Goal: Task Accomplishment & Management: Complete application form

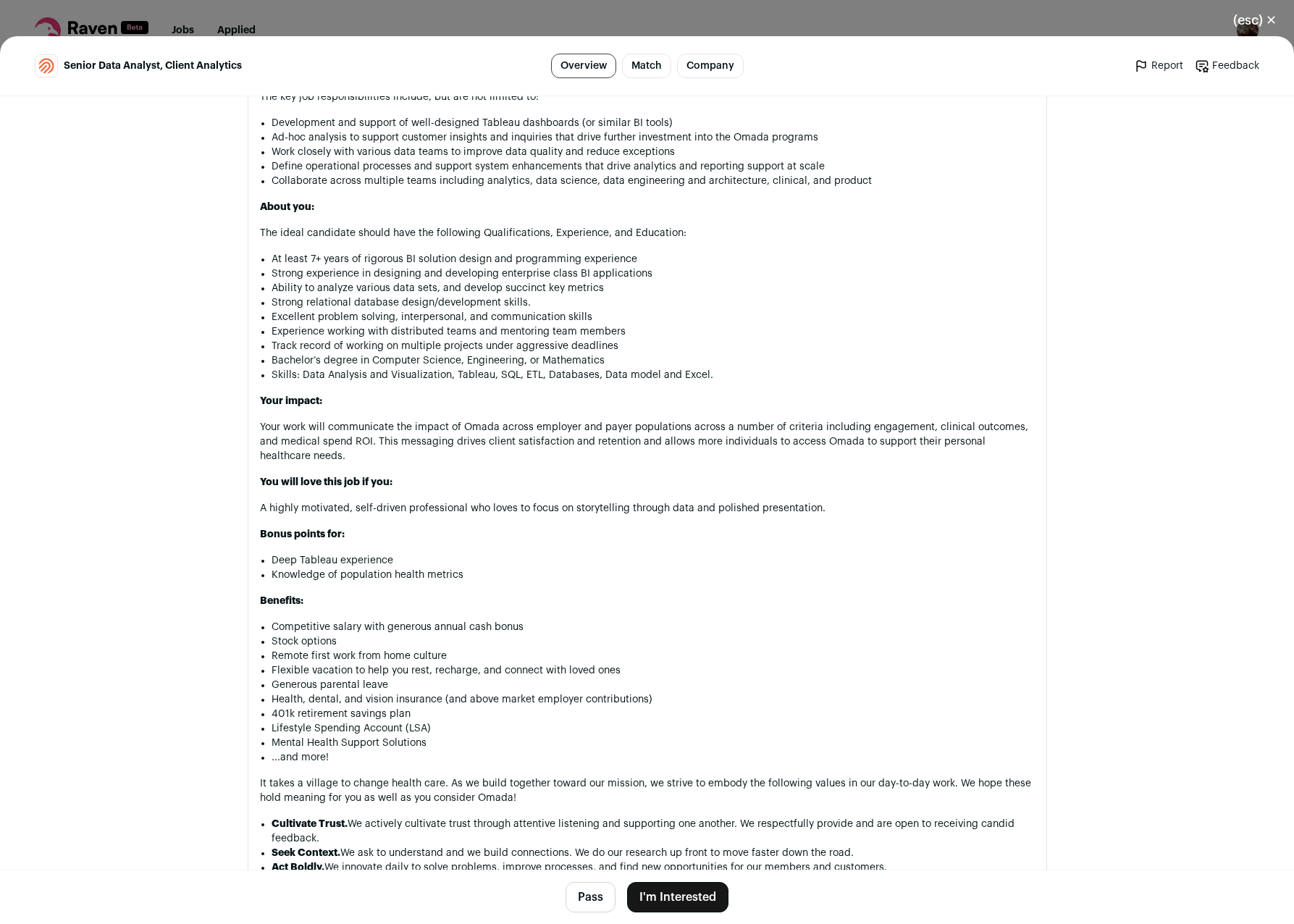
scroll to position [930, 0]
click at [681, 901] on button "I'm Interested" at bounding box center [678, 897] width 101 height 31
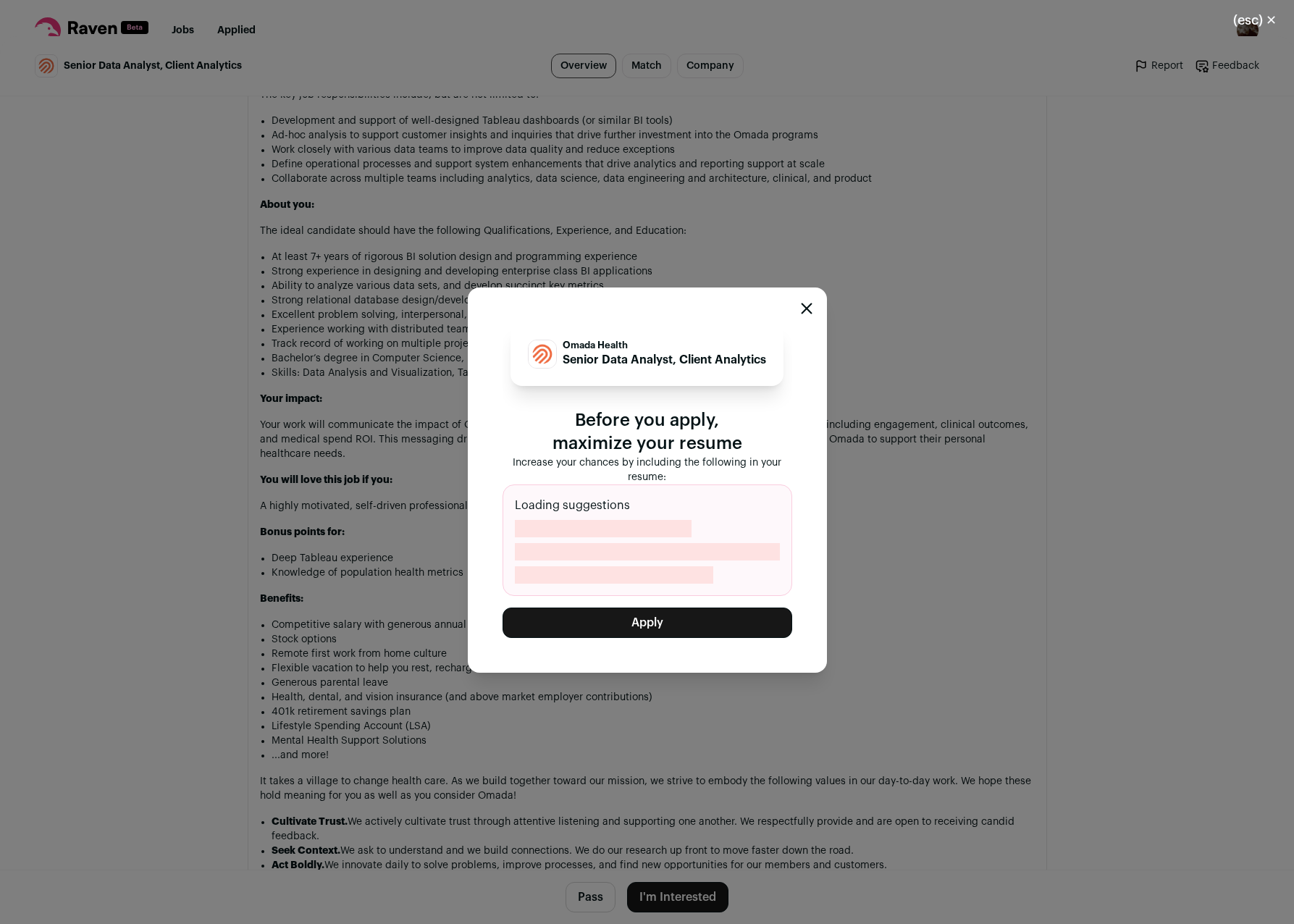
click at [637, 628] on button "Apply" at bounding box center [648, 623] width 290 height 31
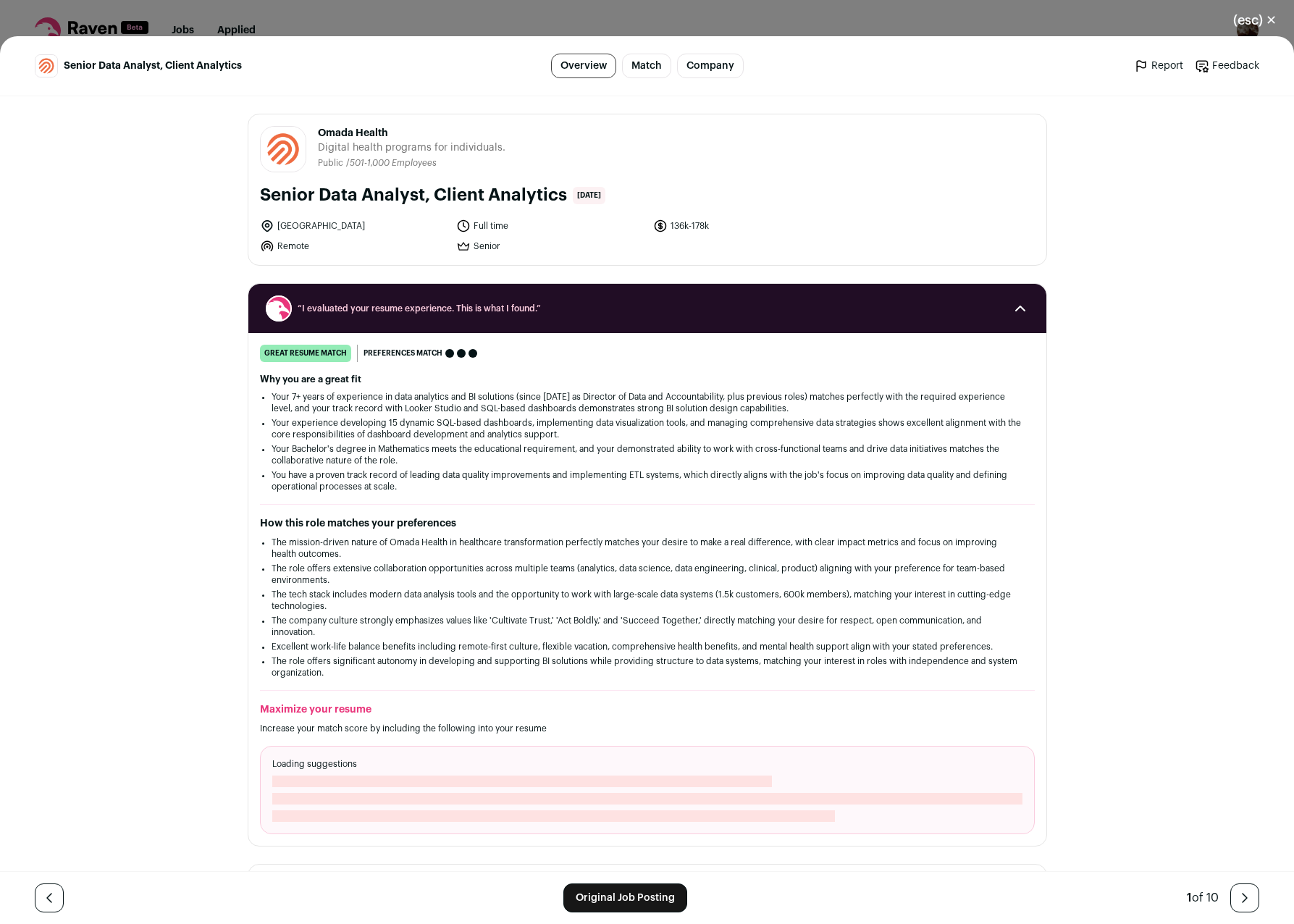
click at [1261, 18] on button "(esc) ✕" at bounding box center [1255, 19] width 79 height 32
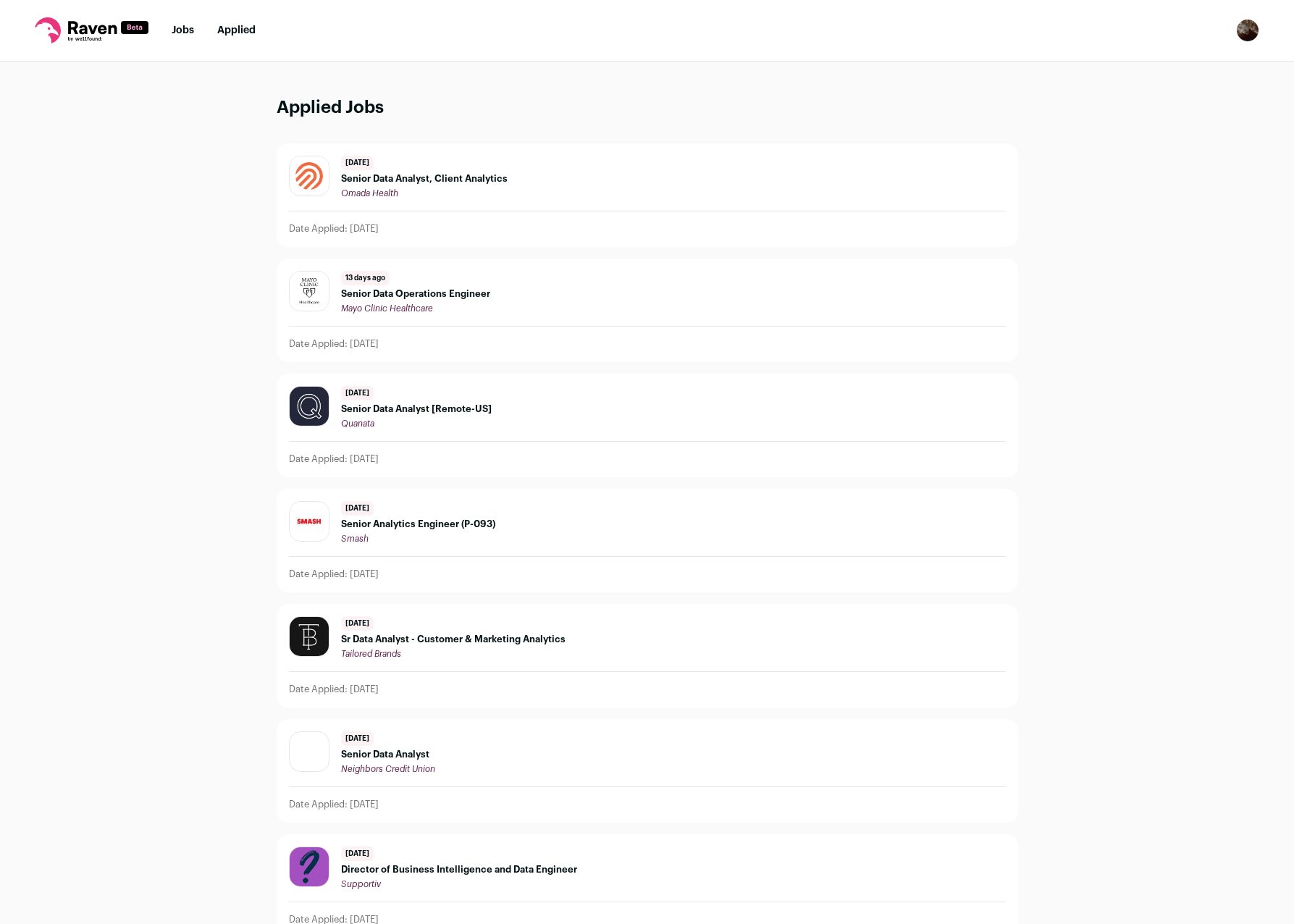
click at [177, 33] on link "Jobs" at bounding box center [183, 30] width 23 height 11
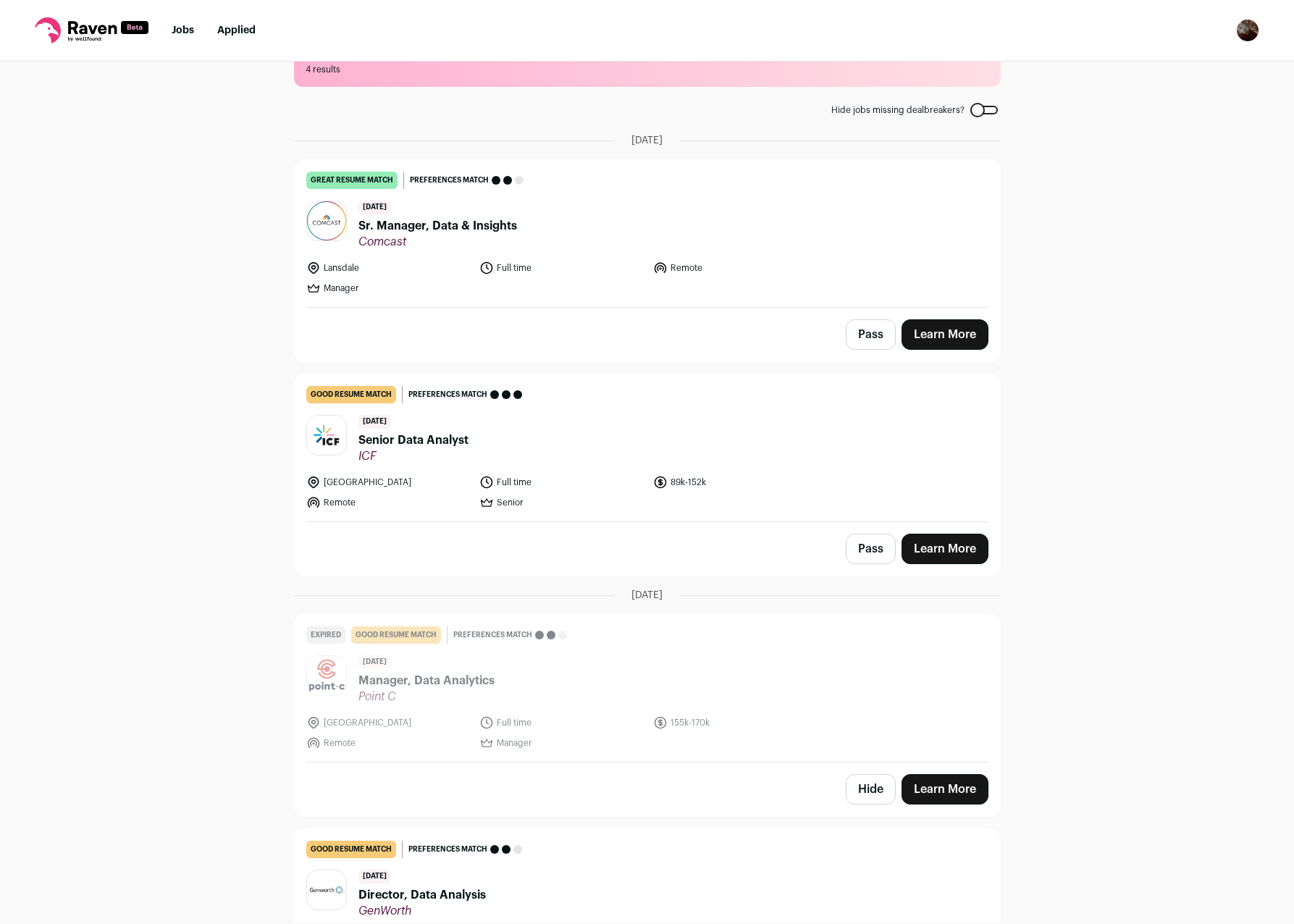
scroll to position [46, 0]
click at [585, 230] on header "3 days ago Sr. Manager, Data & Insights Comcast" at bounding box center [647, 226] width 683 height 49
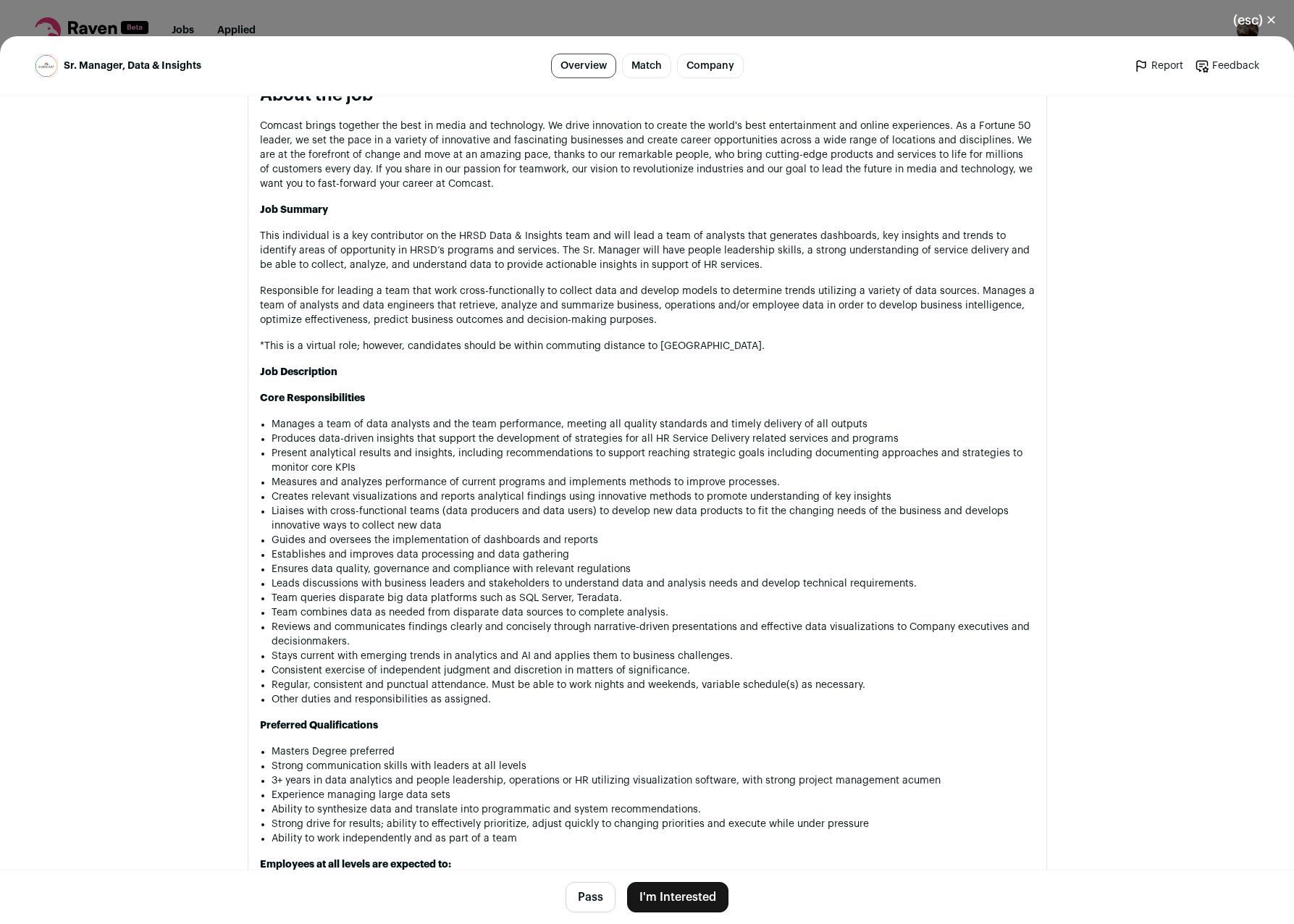
scroll to position [0, 0]
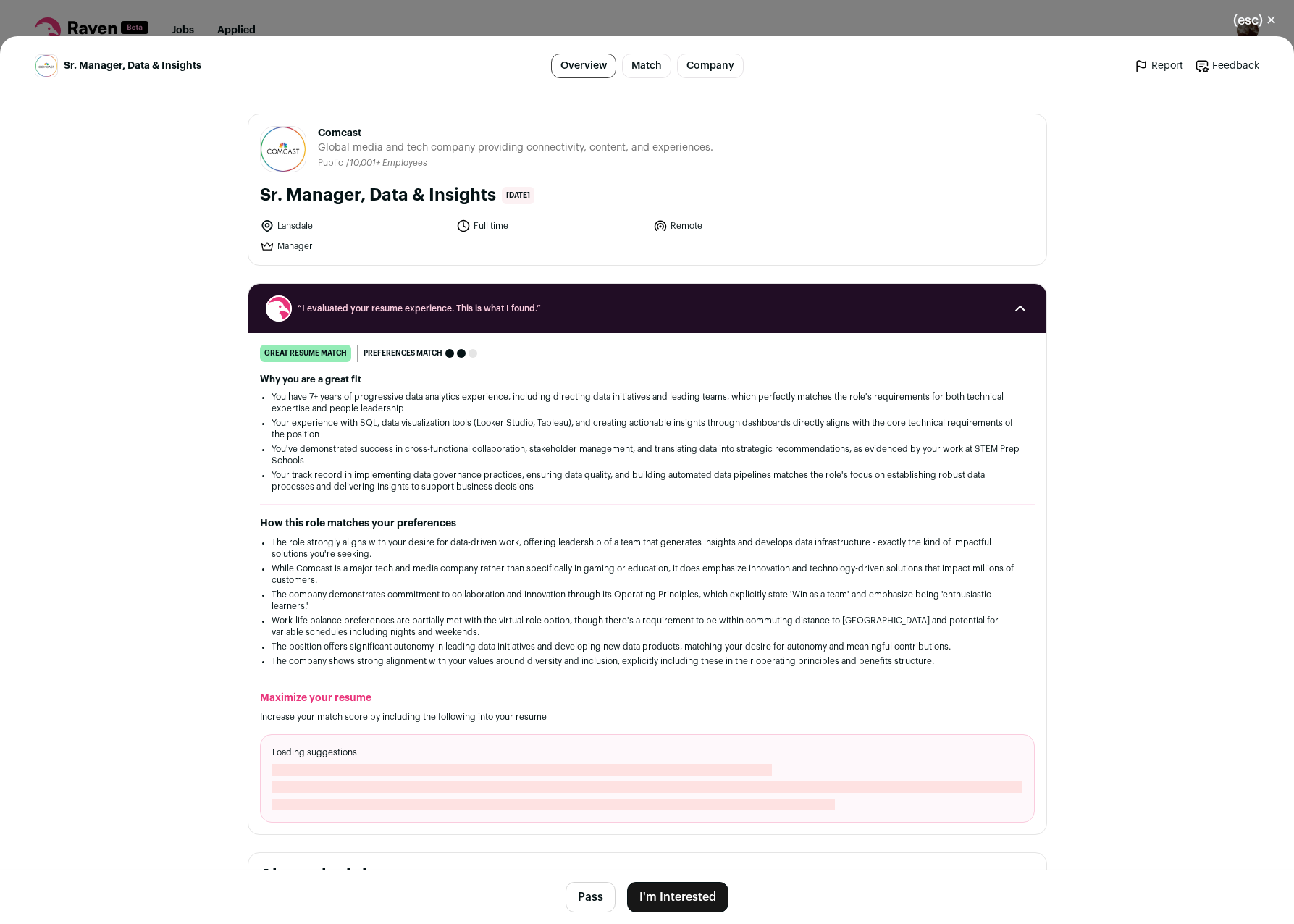
click at [1259, 21] on button "(esc) ✕" at bounding box center [1255, 19] width 79 height 32
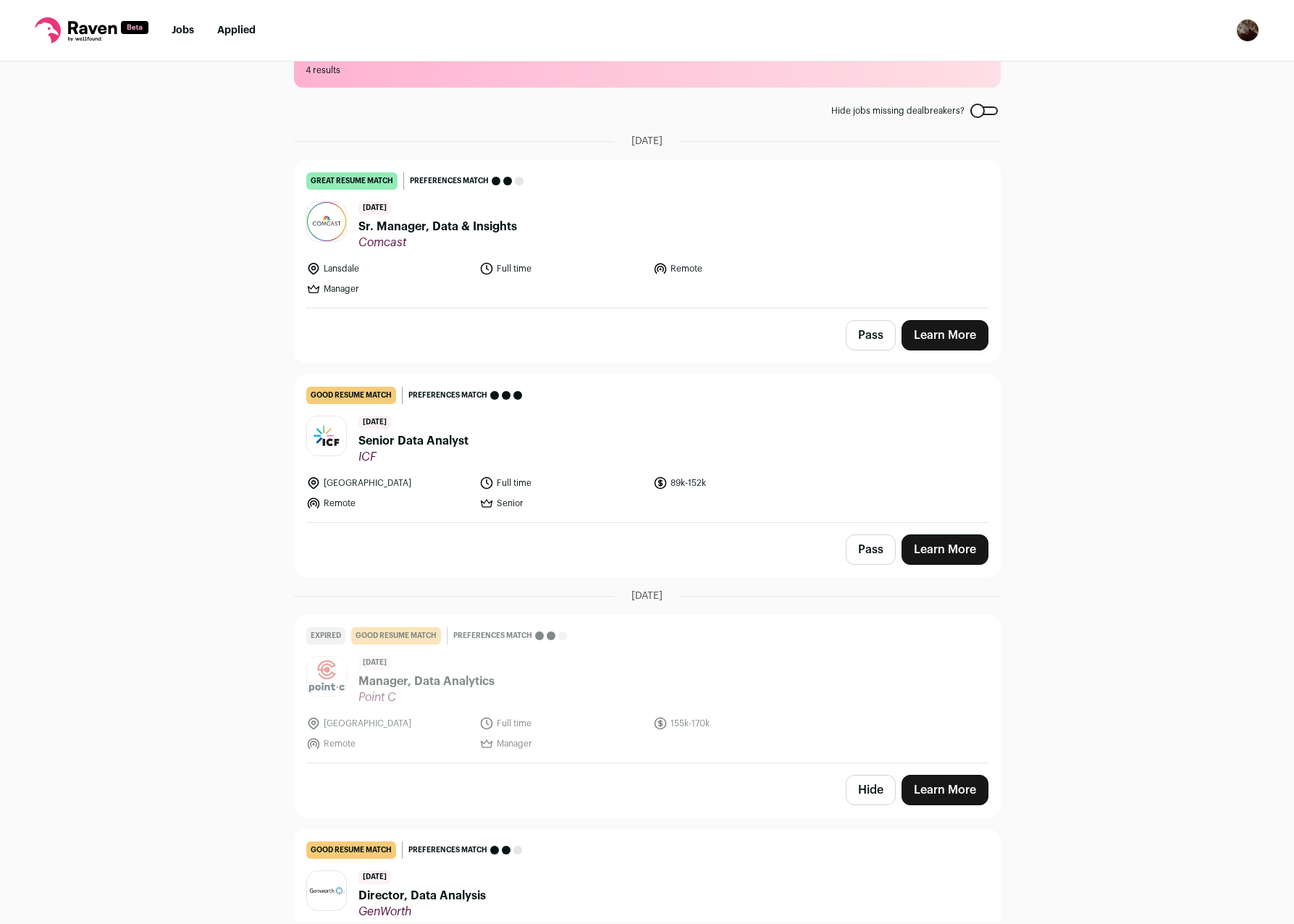
click at [583, 416] on header "4 days ago Senior Data Analyst ICF" at bounding box center [647, 440] width 683 height 49
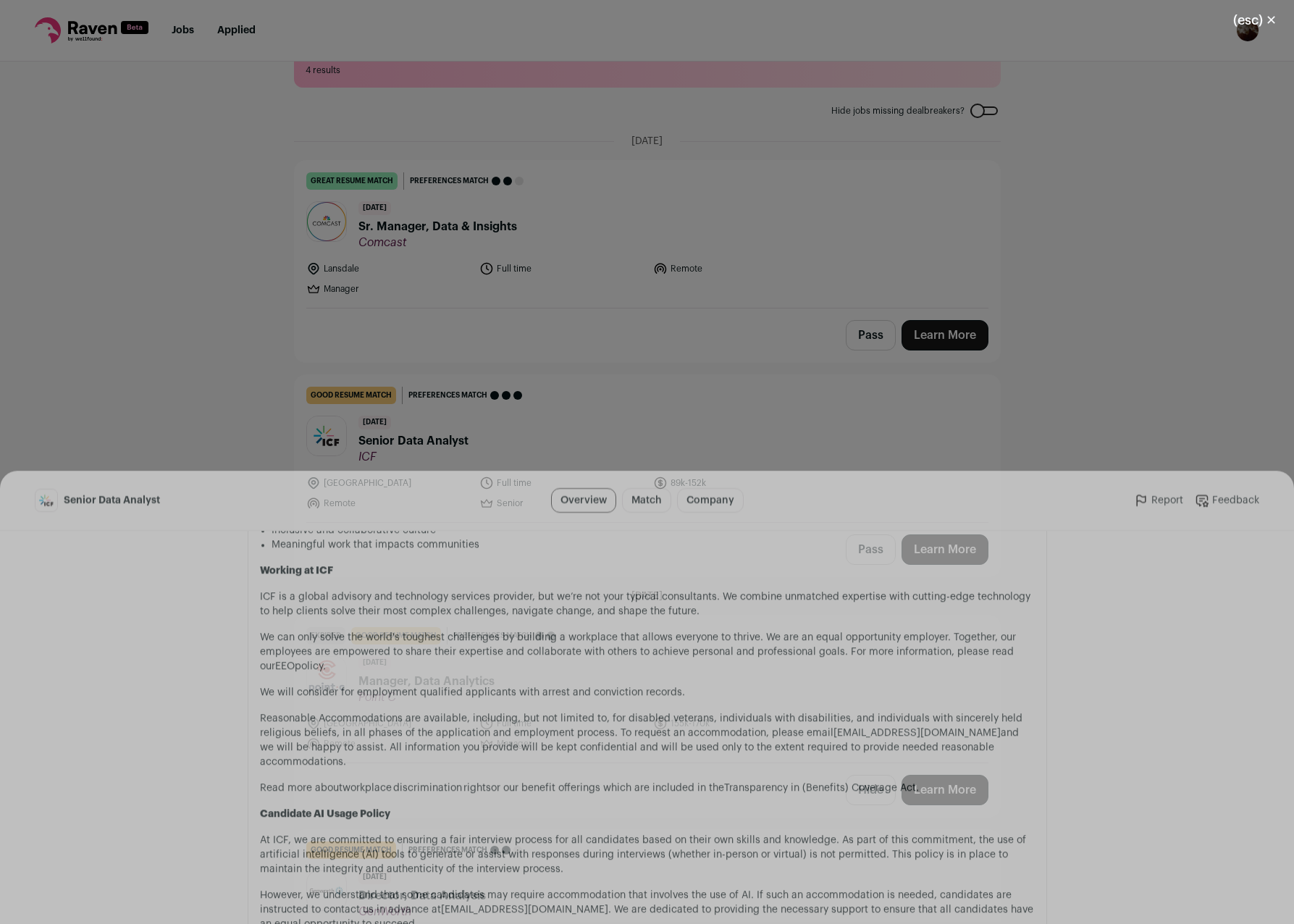
scroll to position [1884, 0]
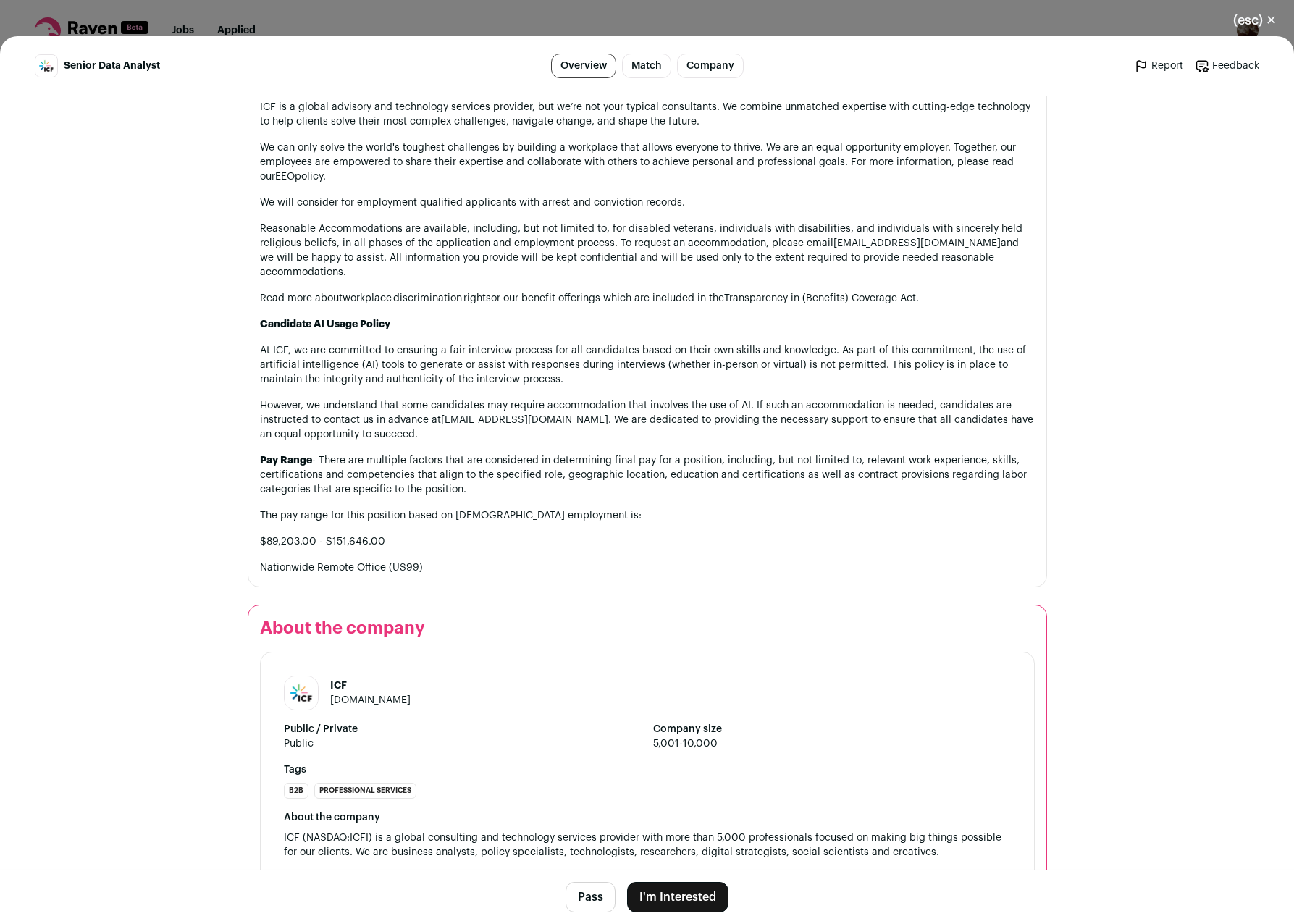
click at [661, 884] on button "I'm Interested" at bounding box center [678, 897] width 101 height 31
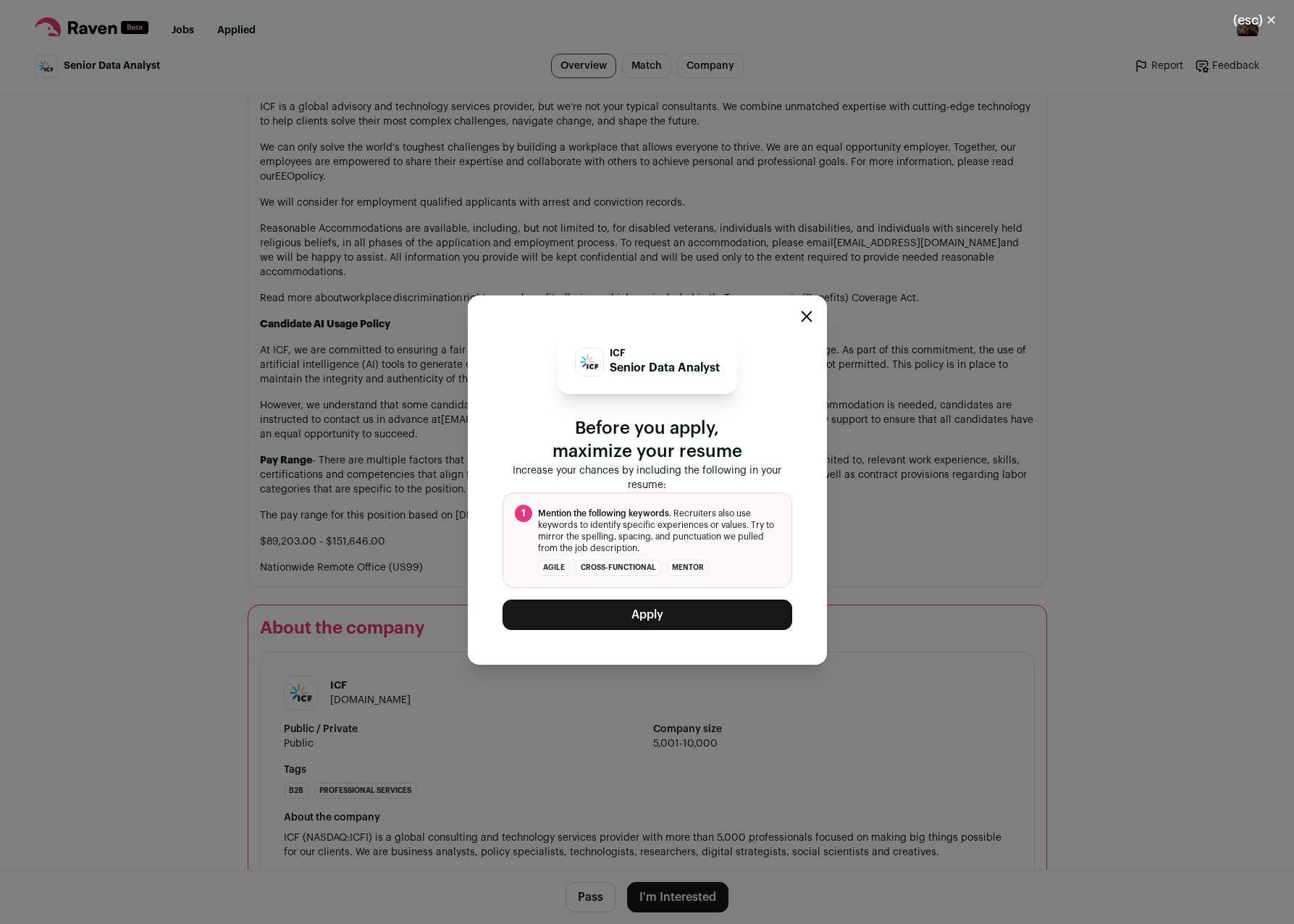
click at [668, 616] on button "Apply" at bounding box center [648, 615] width 290 height 31
